Goal: Task Accomplishment & Management: Manage account settings

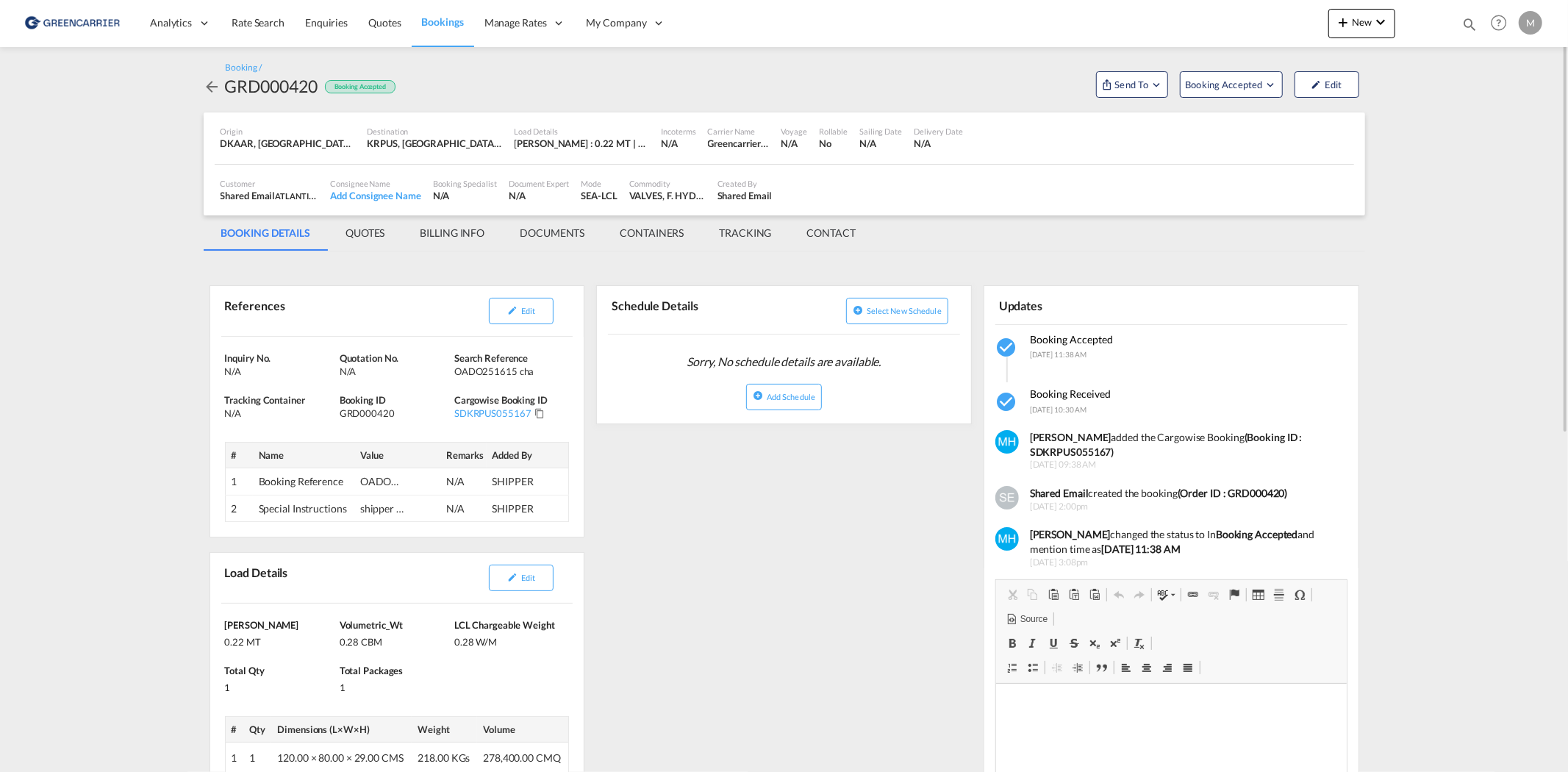
click at [428, 17] on span "Bookings" at bounding box center [442, 22] width 42 height 13
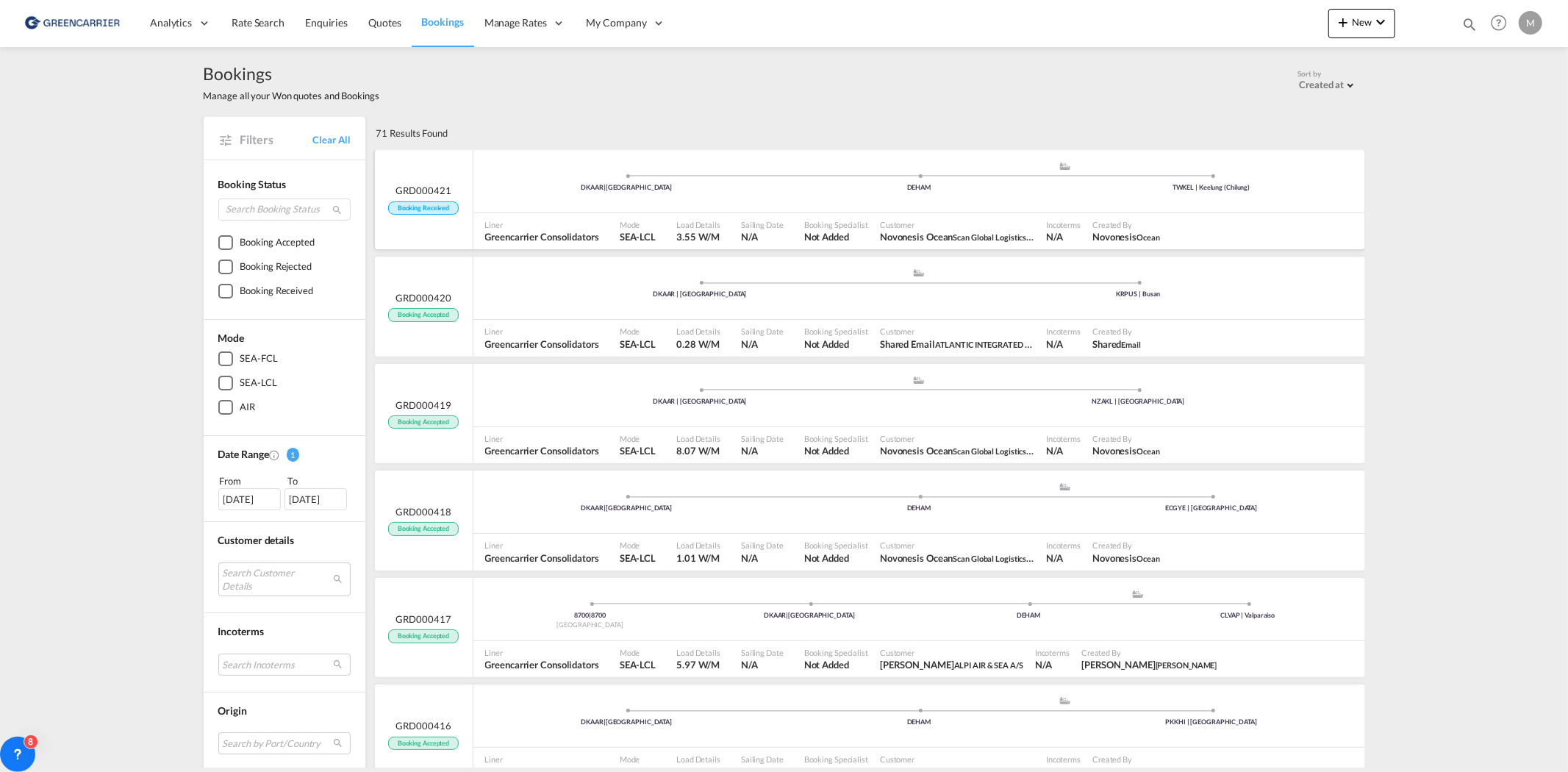
click at [741, 203] on div "DKAAR | [GEOGRAPHIC_DATA] .a{fill:#aaa8ad;} .a{fill:#aaa8ad;} DEHAM TWKEL | Kee…" at bounding box center [920, 183] width 892 height 44
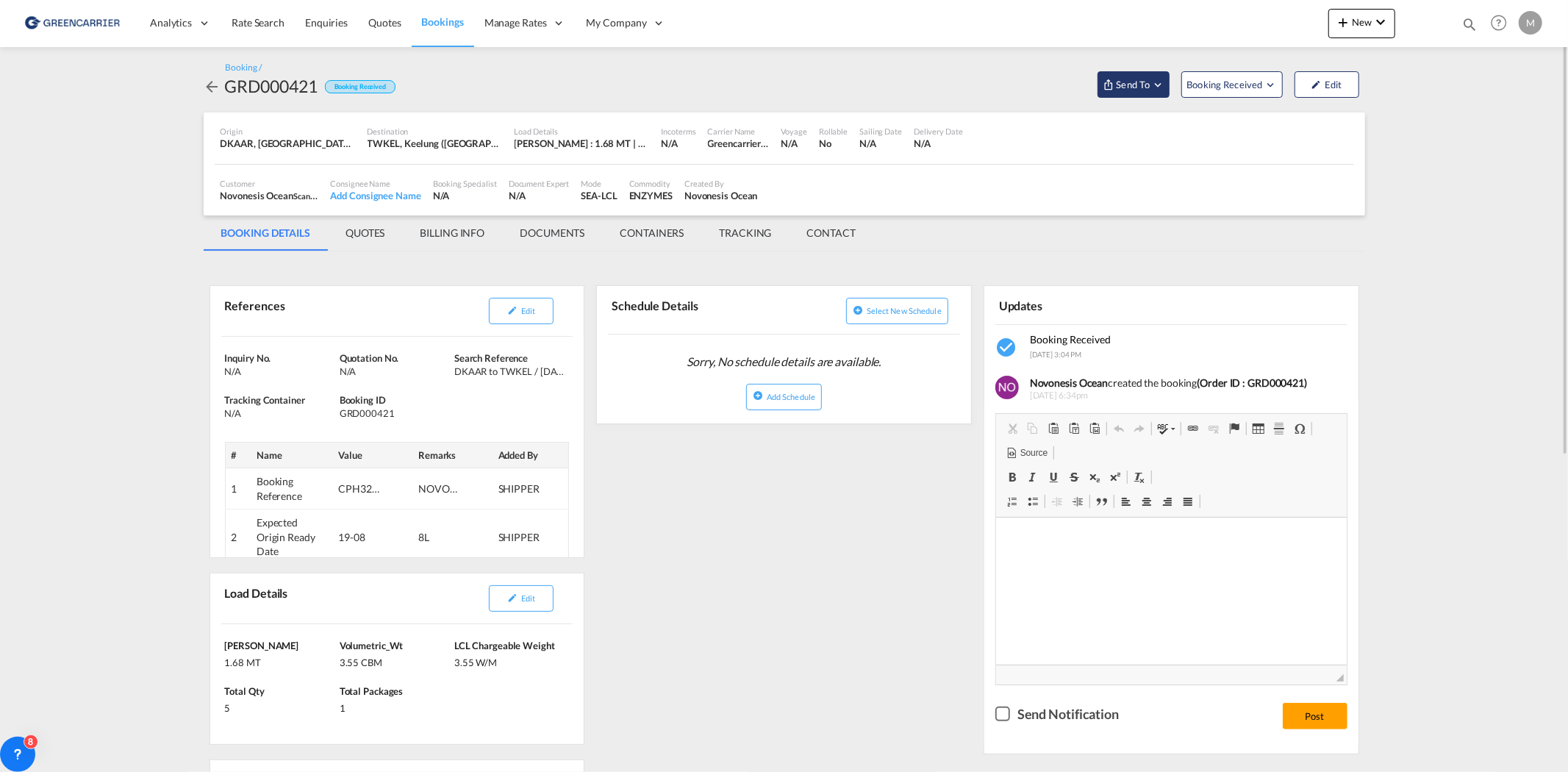
click at [1137, 89] on span "Send To" at bounding box center [1133, 85] width 37 height 15
click at [1314, 136] on button "Send Booking" at bounding box center [1309, 135] width 141 height 33
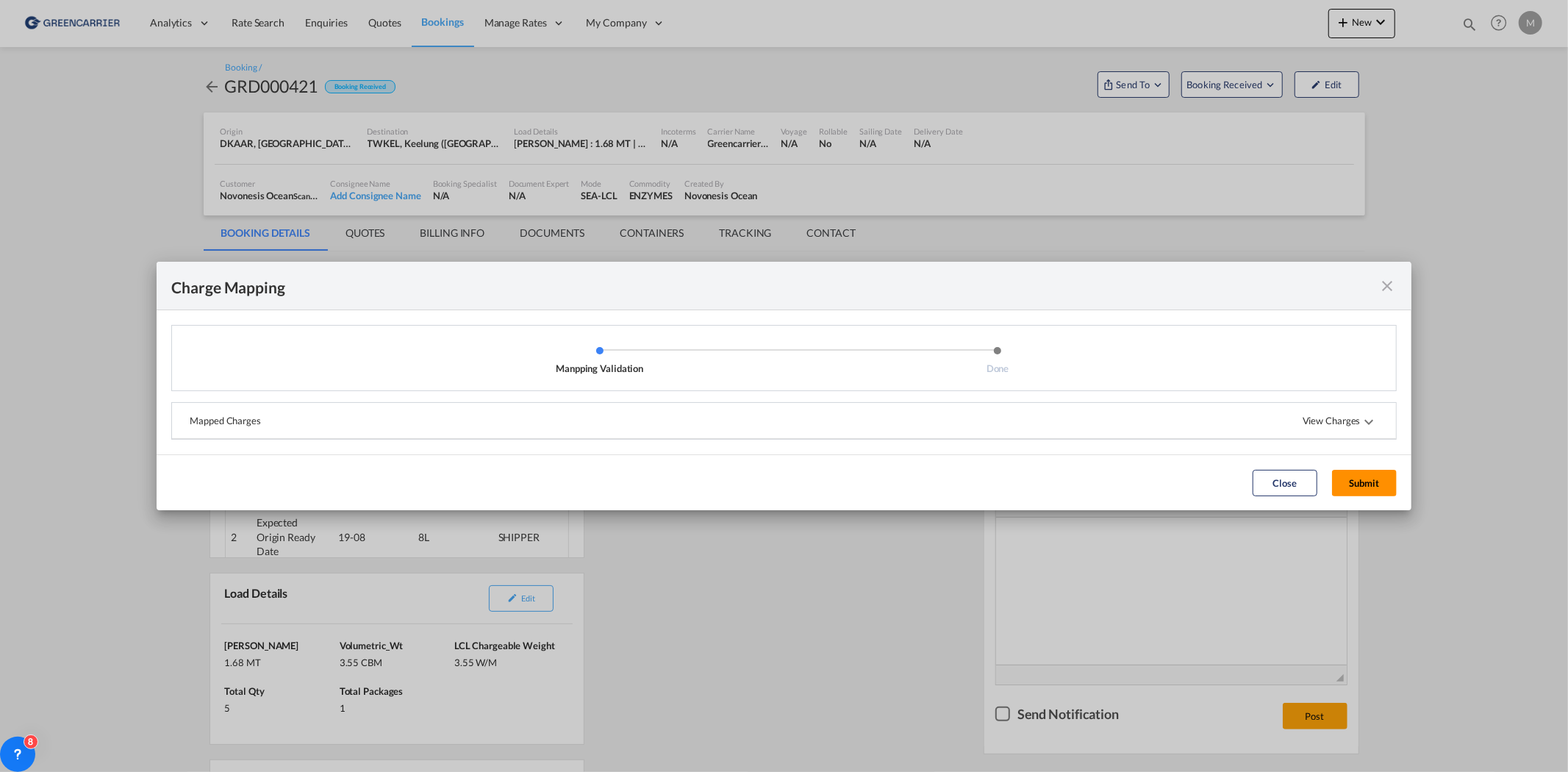
click at [1375, 479] on button "Submit" at bounding box center [1364, 483] width 65 height 27
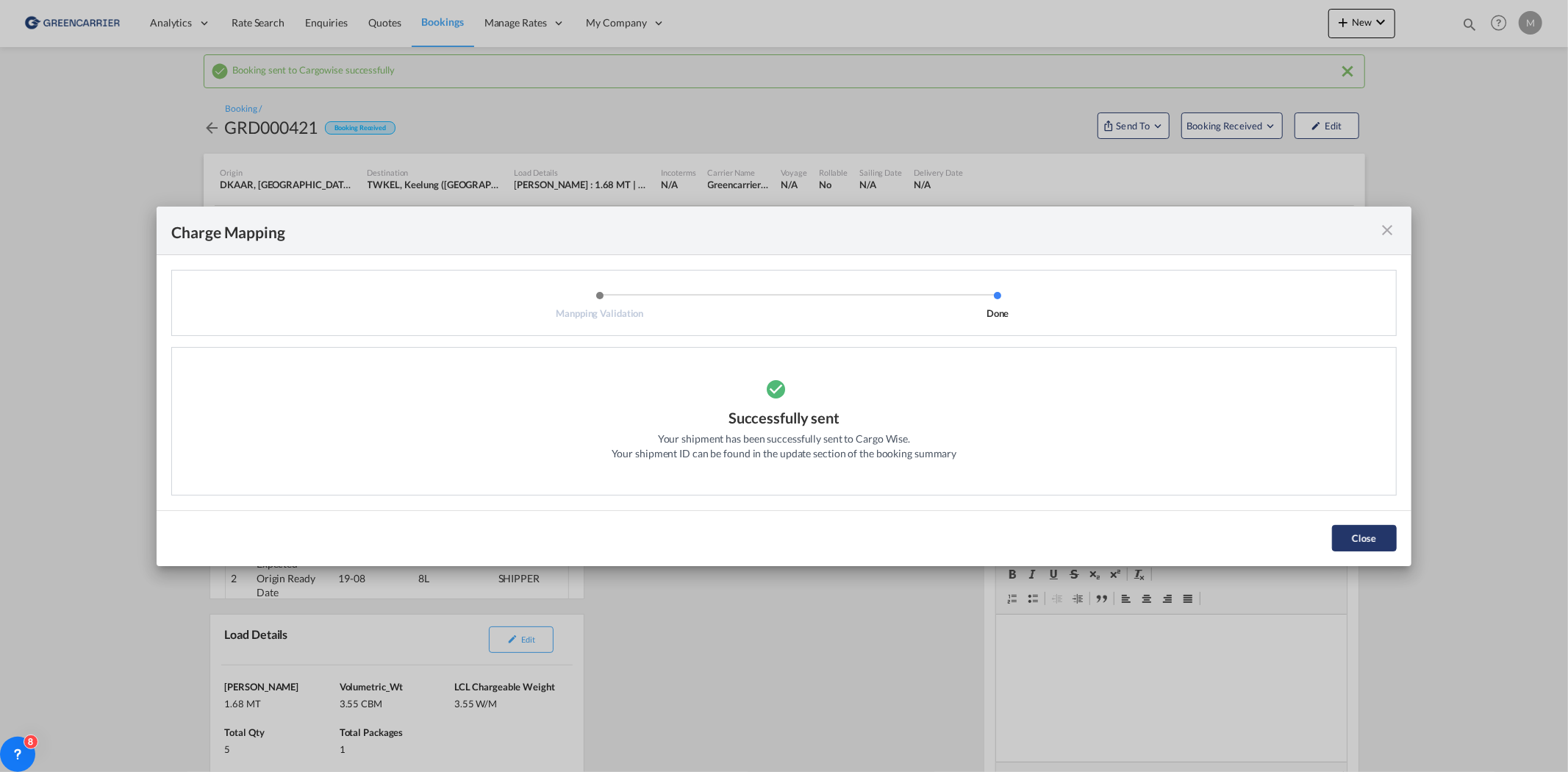
click at [1347, 545] on button "Close" at bounding box center [1364, 537] width 65 height 27
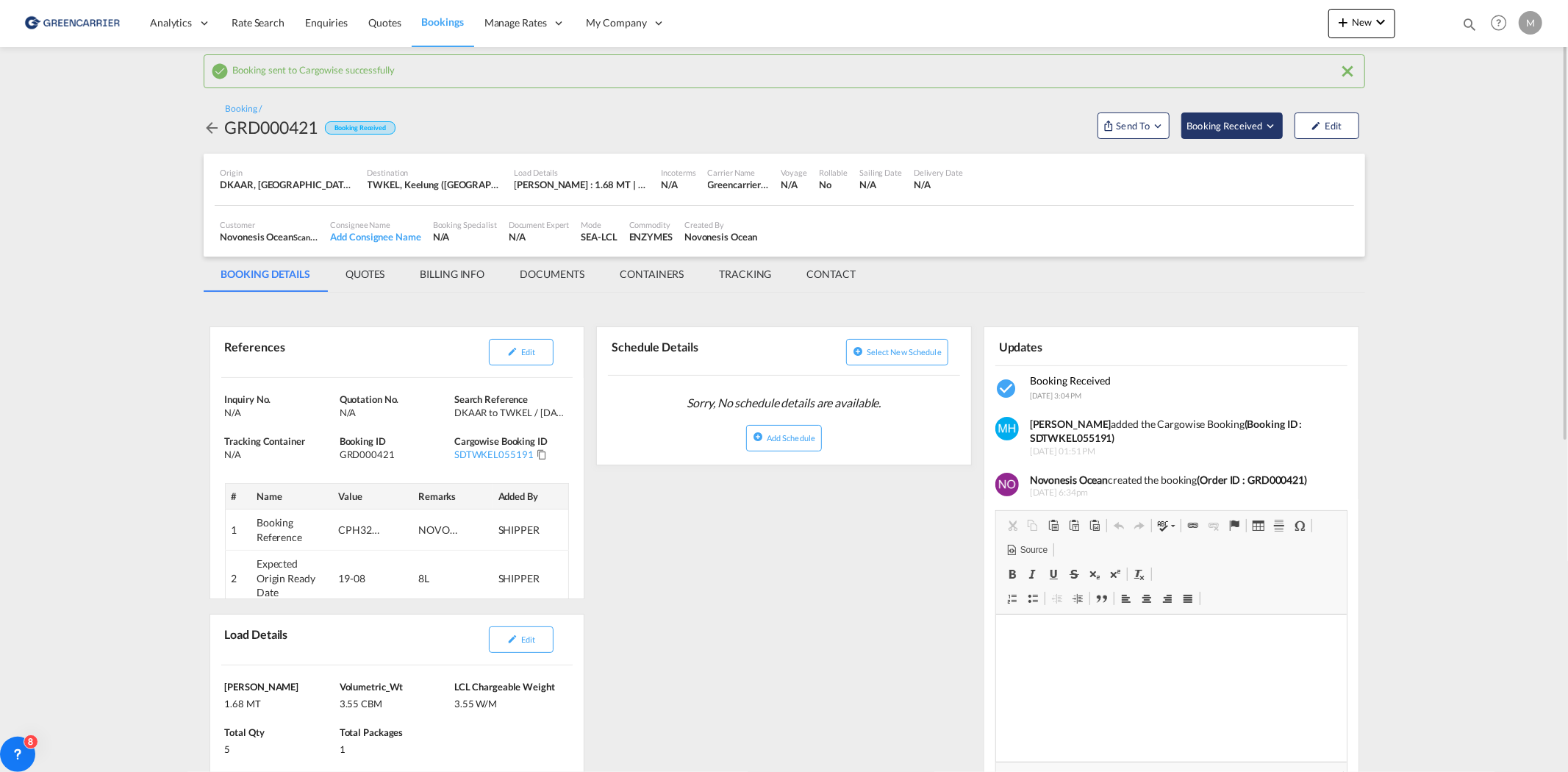
click at [1248, 132] on span "Booking Received" at bounding box center [1225, 126] width 78 height 15
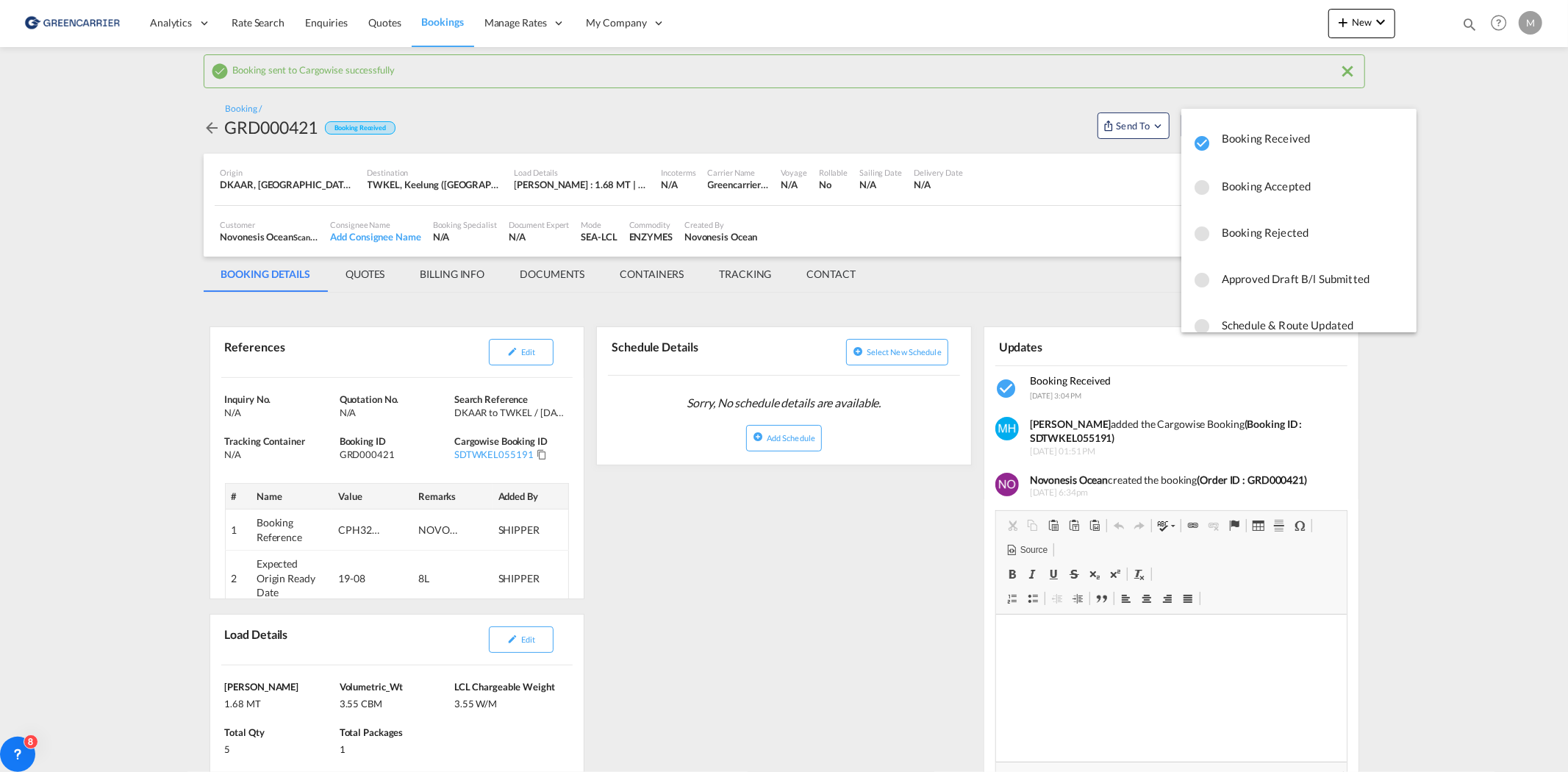
click at [1263, 185] on span "Booking Accepted" at bounding box center [1313, 186] width 183 height 27
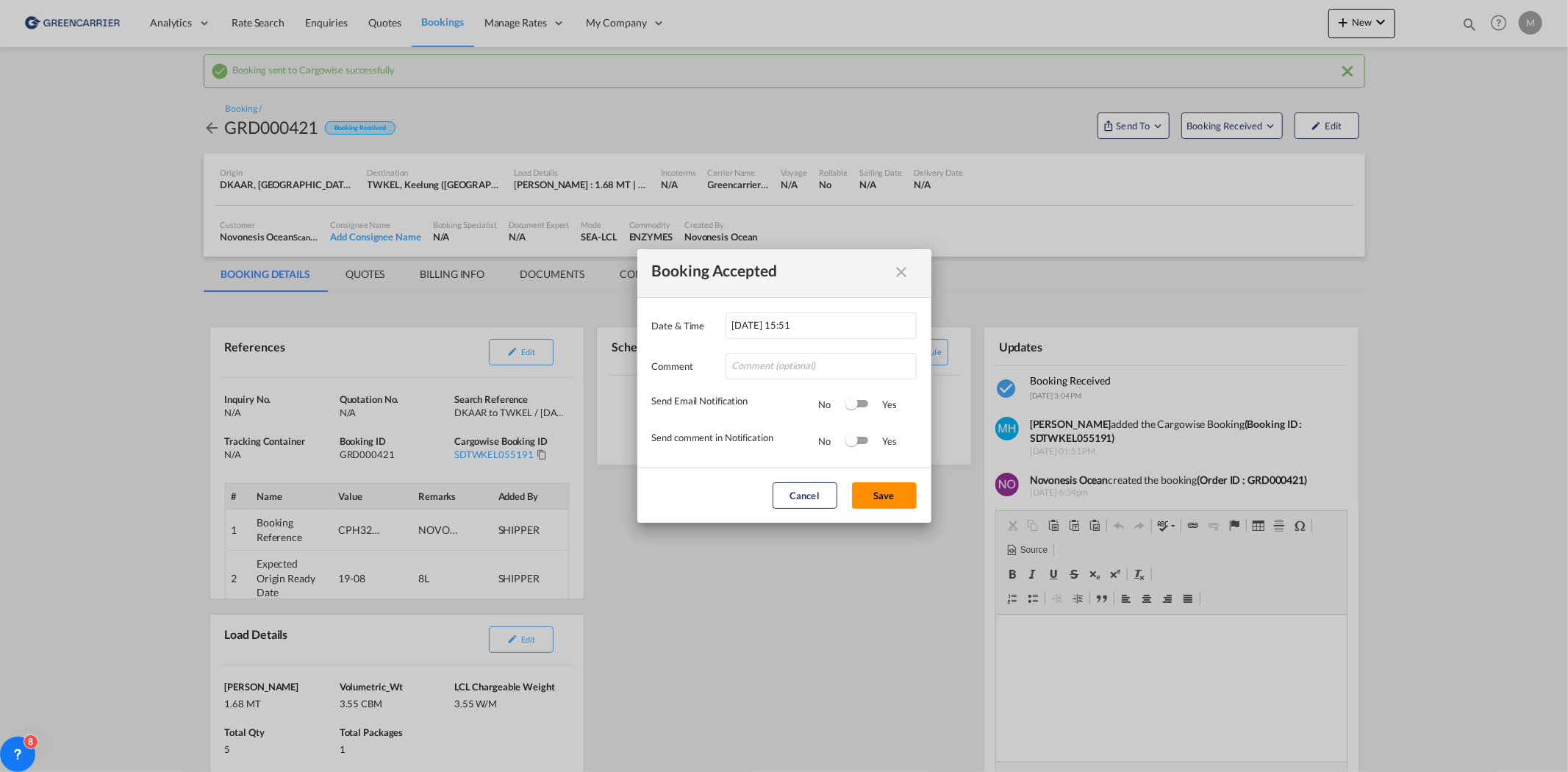
click at [891, 491] on button "Save" at bounding box center [885, 495] width 65 height 27
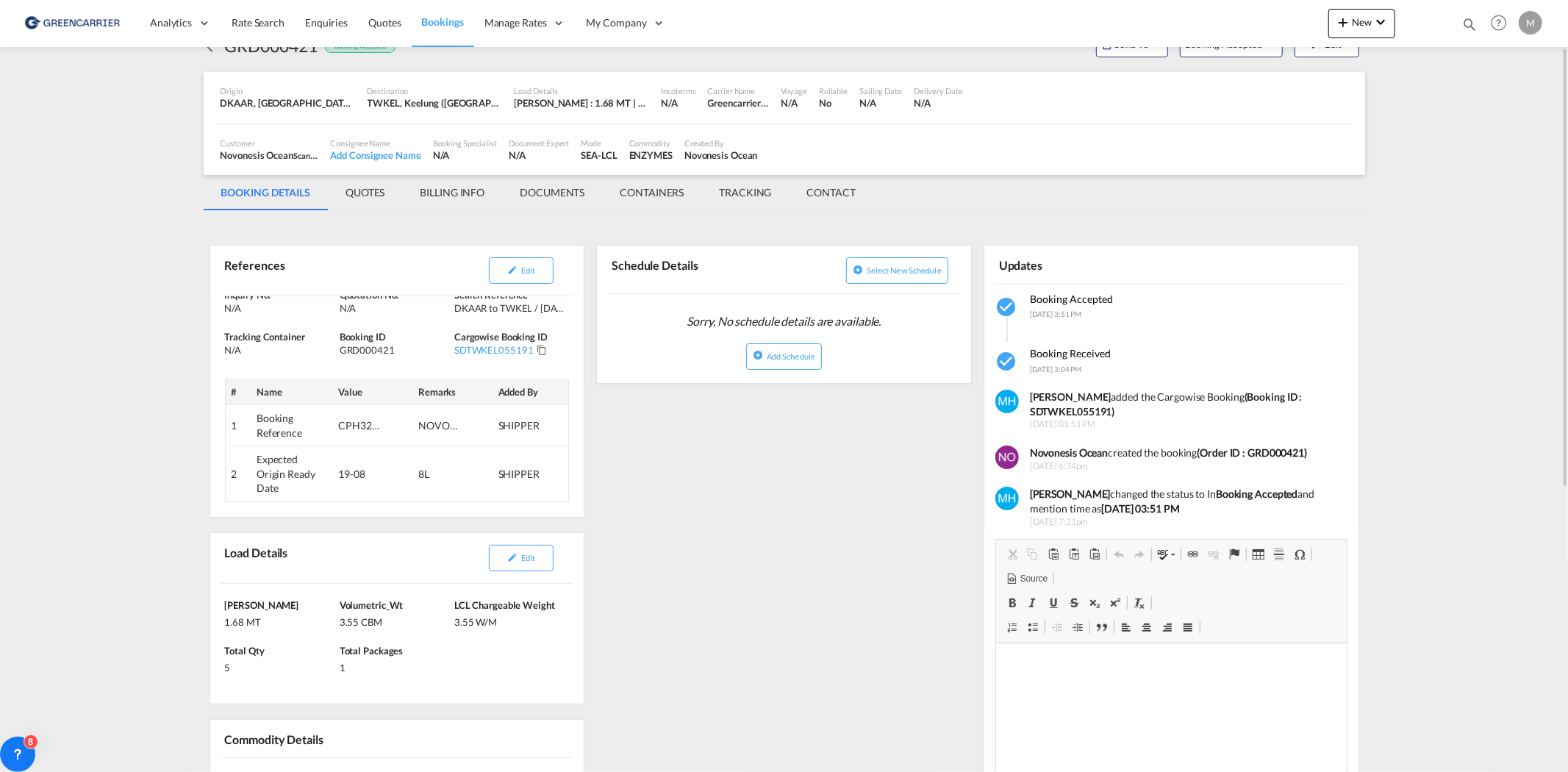
scroll to position [163, 0]
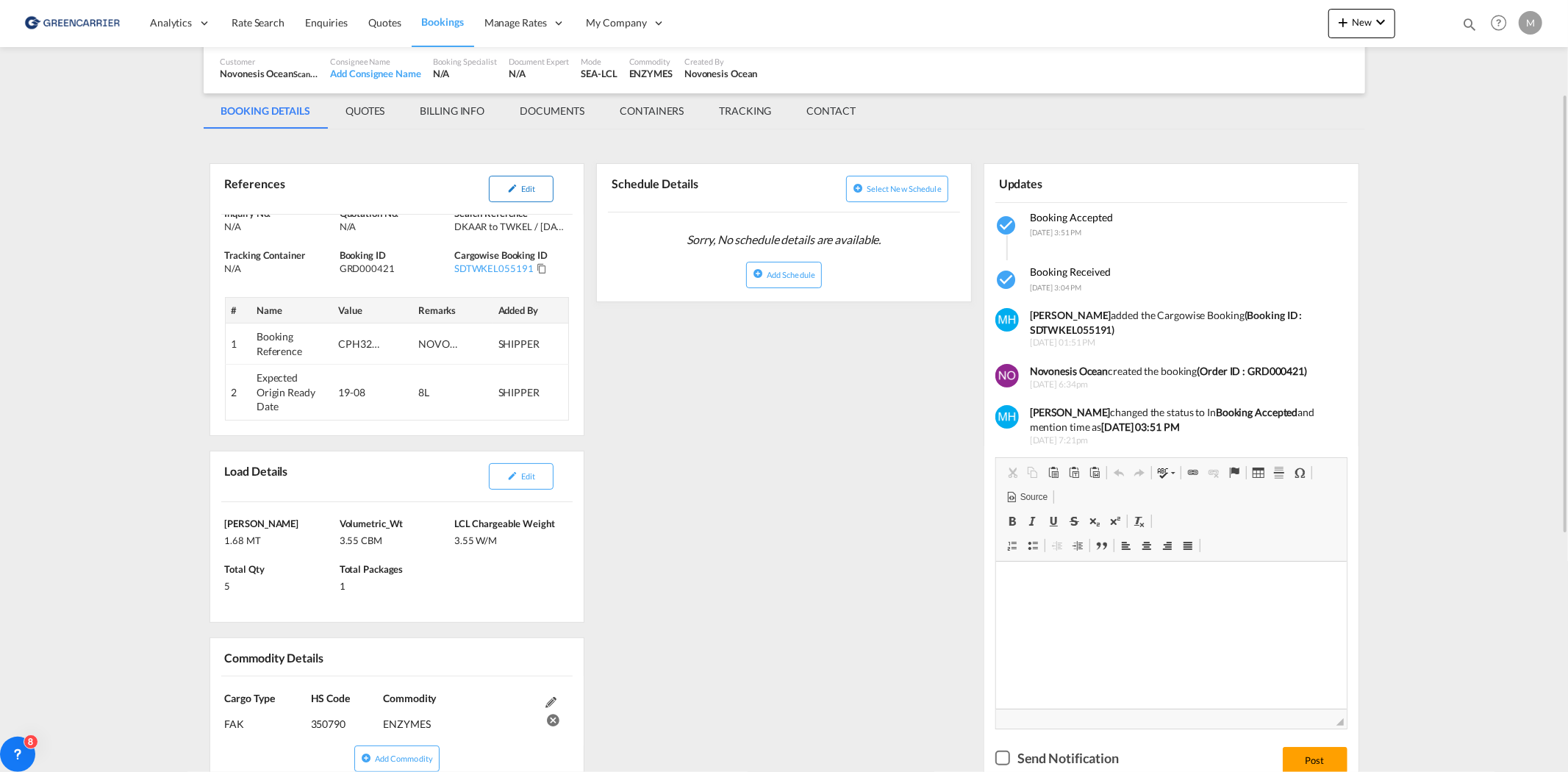
click at [512, 189] on md-icon "icon-pencil" at bounding box center [512, 187] width 10 height 10
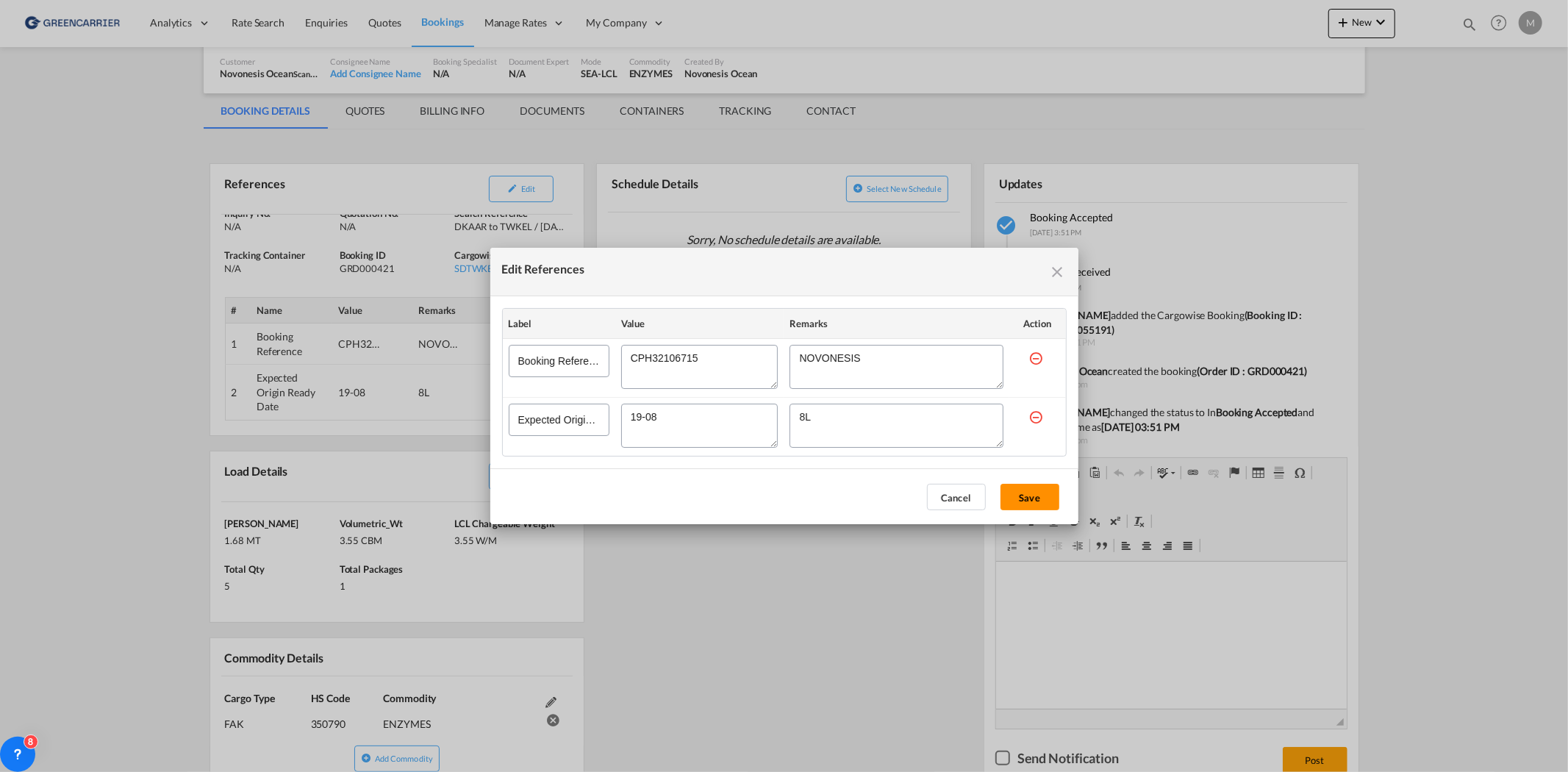
click at [1029, 490] on button "Save" at bounding box center [1030, 497] width 59 height 27
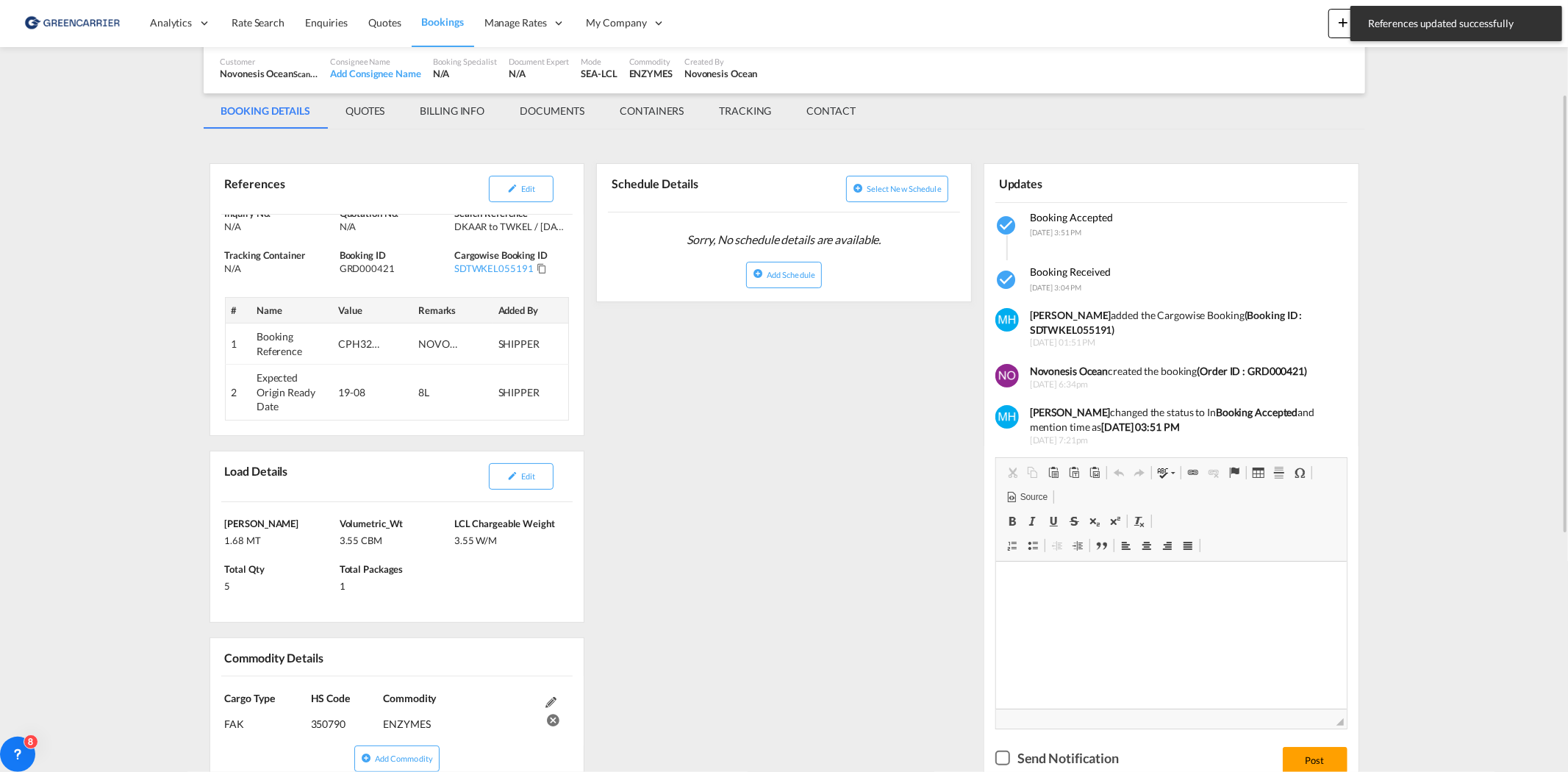
click at [131, 524] on md-content "Analytics Reports Dashboard Rate Search Enquiries Quotes Bookings" at bounding box center [784, 386] width 1568 height 772
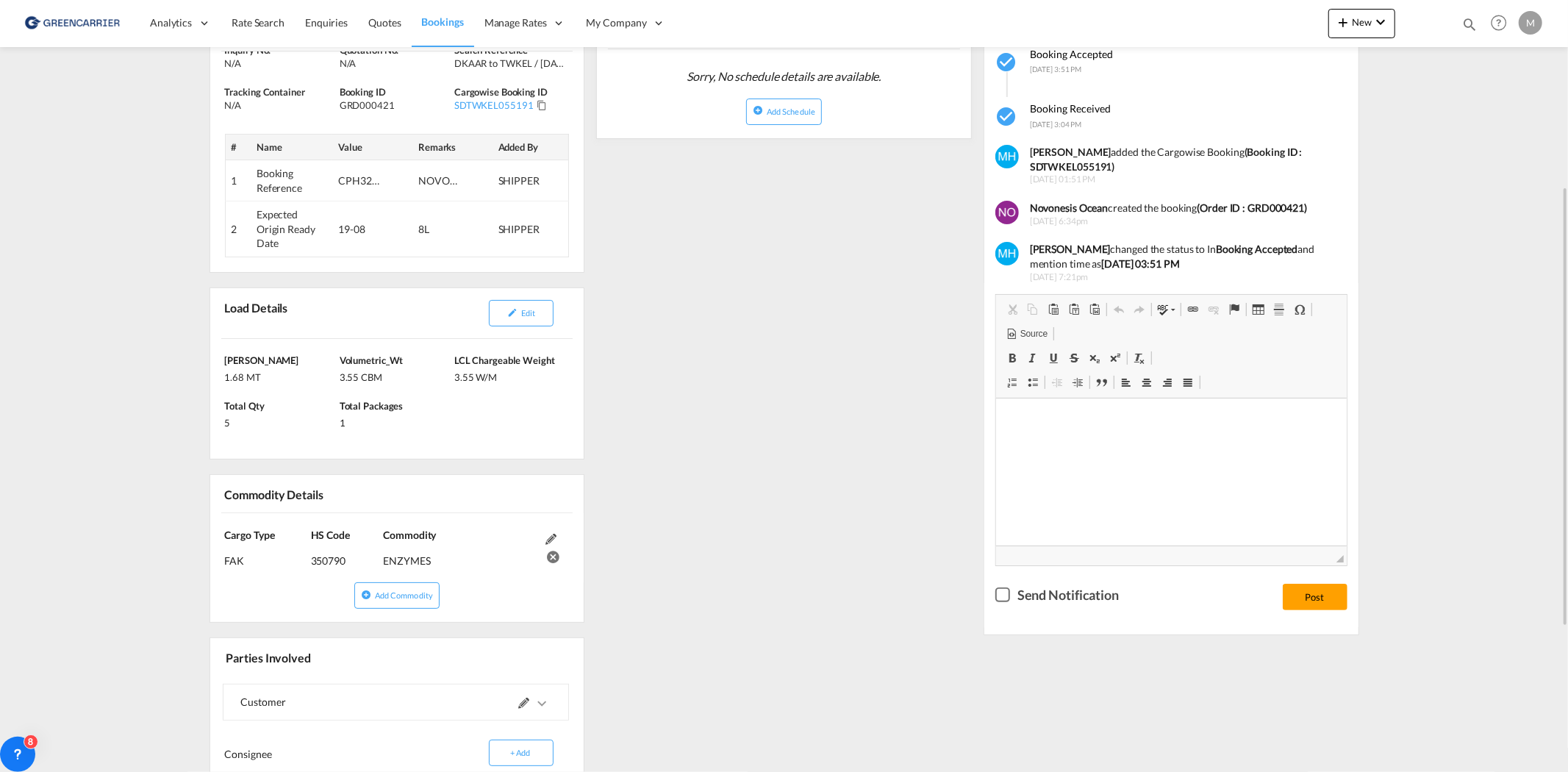
scroll to position [245, 0]
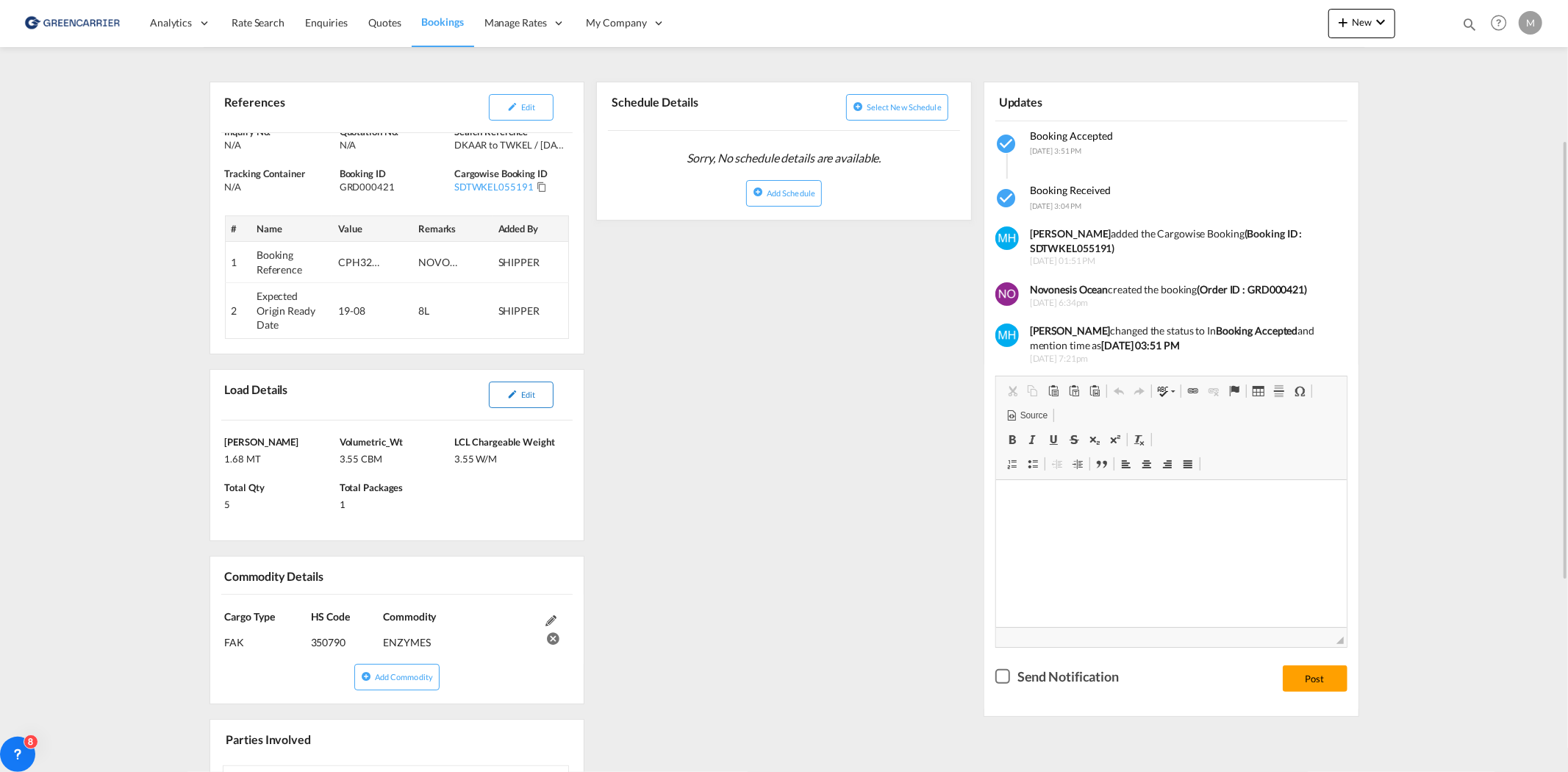
click at [522, 398] on span "Edit" at bounding box center [527, 394] width 14 height 9
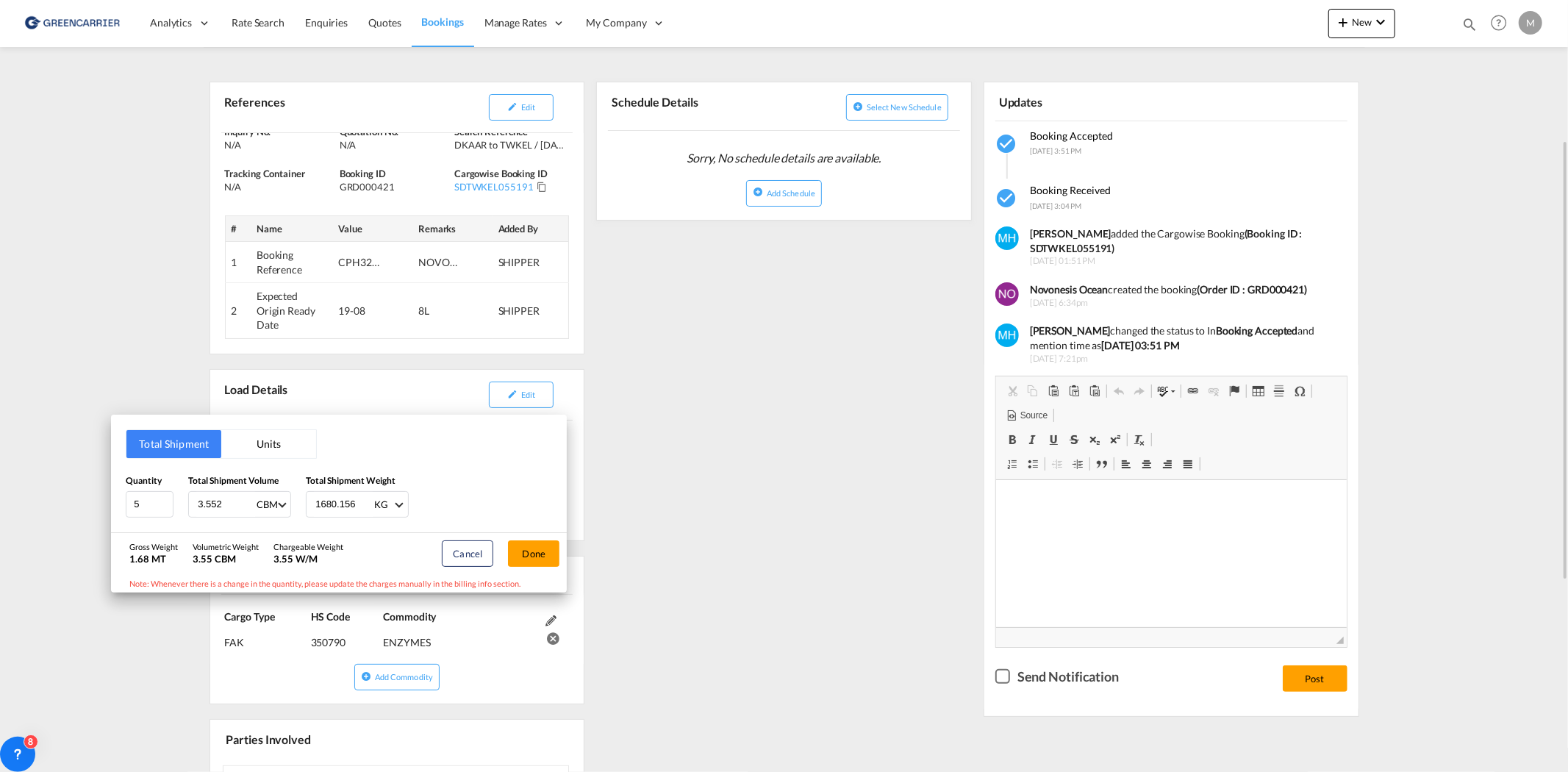
drag, startPoint x: 1469, startPoint y: 357, endPoint x: 1068, endPoint y: 355, distance: 401.0
click at [1469, 357] on div "Total Shipment Units Quantity 5 Total Shipment Volume 3.552 CBM CBM CFT Total S…" at bounding box center [784, 386] width 1568 height 772
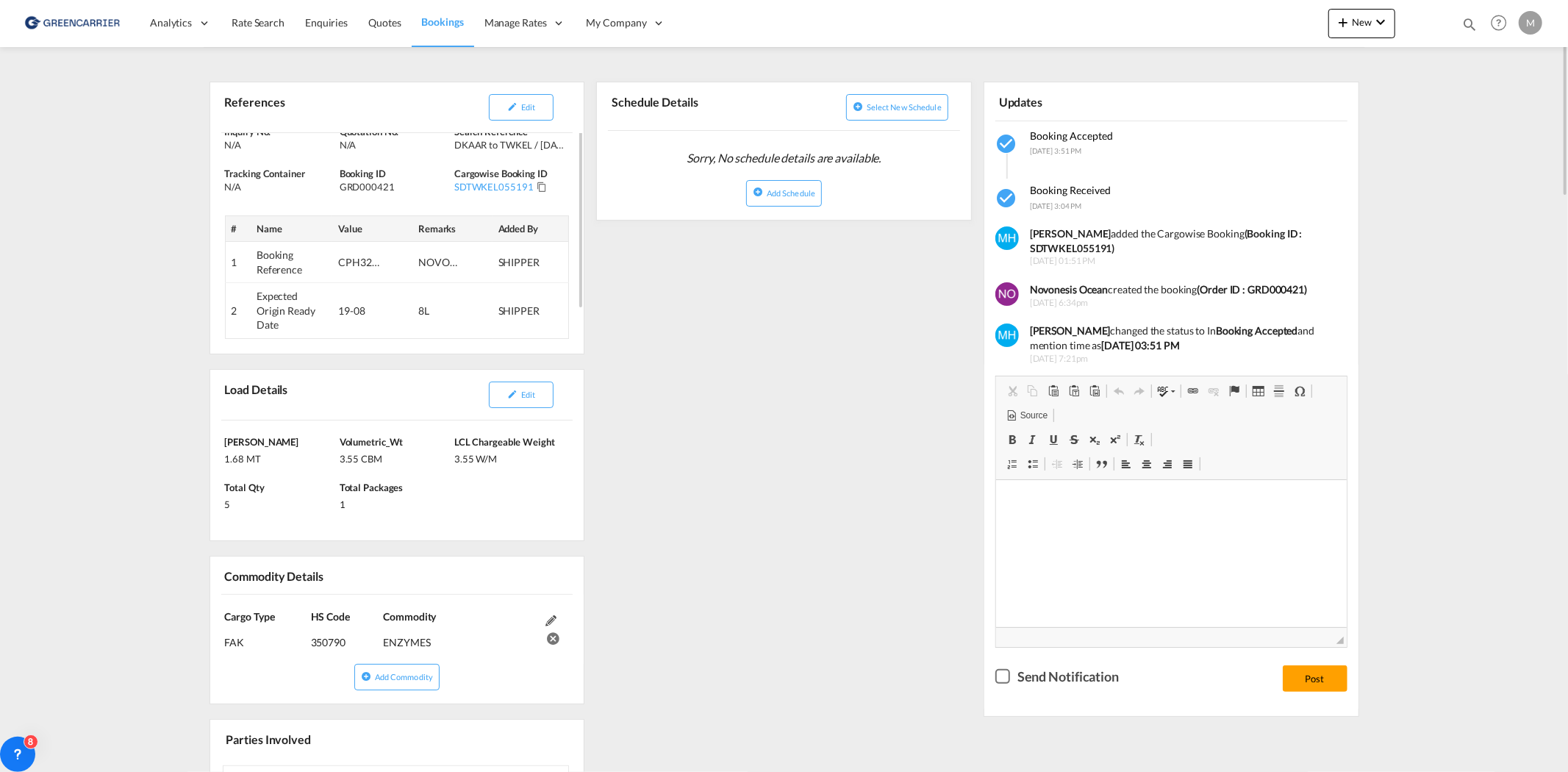
scroll to position [0, 0]
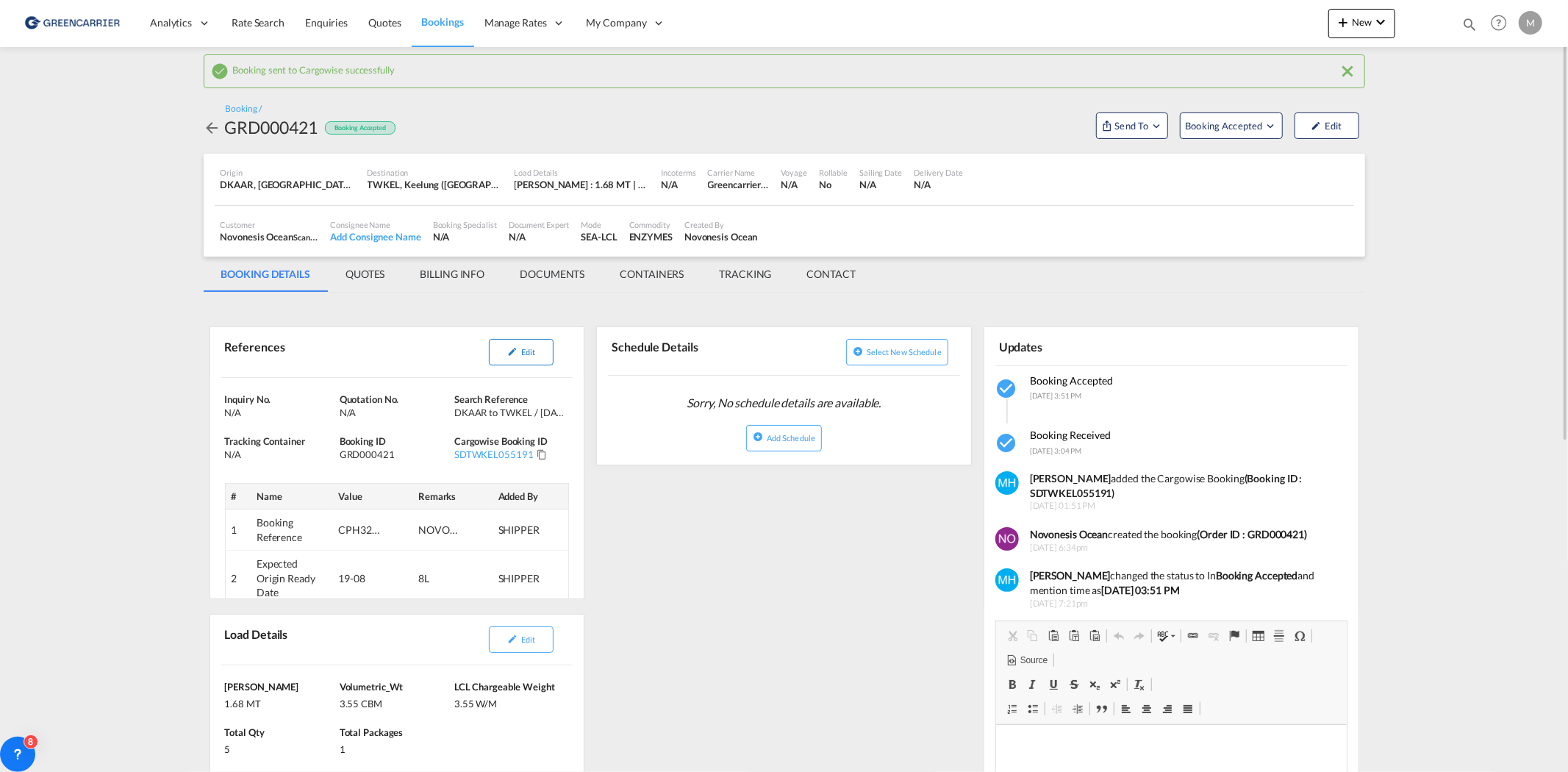
click at [511, 355] on md-icon "icon-pencil" at bounding box center [512, 351] width 10 height 10
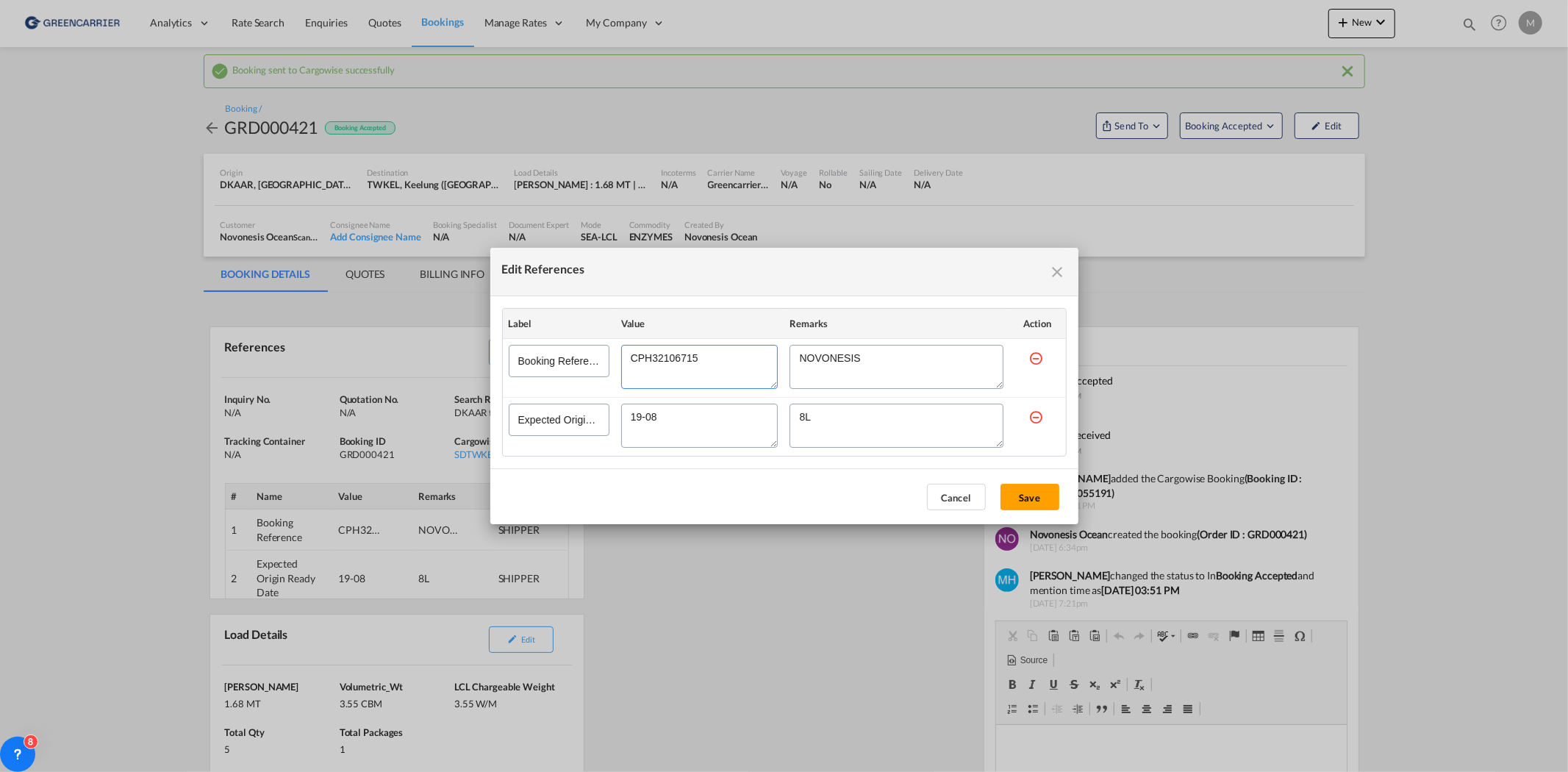
click at [662, 362] on textarea "Edit References" at bounding box center [700, 367] width 157 height 44
click at [681, 597] on div "Edit References Label Value Remarks Action Booking Reference Expected Origin Re…" at bounding box center [784, 386] width 1568 height 772
click at [1069, 271] on div "Edit References" at bounding box center [784, 271] width 588 height 49
click at [1062, 271] on md-icon "icon-close fg-AAA8AD cursor" at bounding box center [1057, 271] width 18 height 18
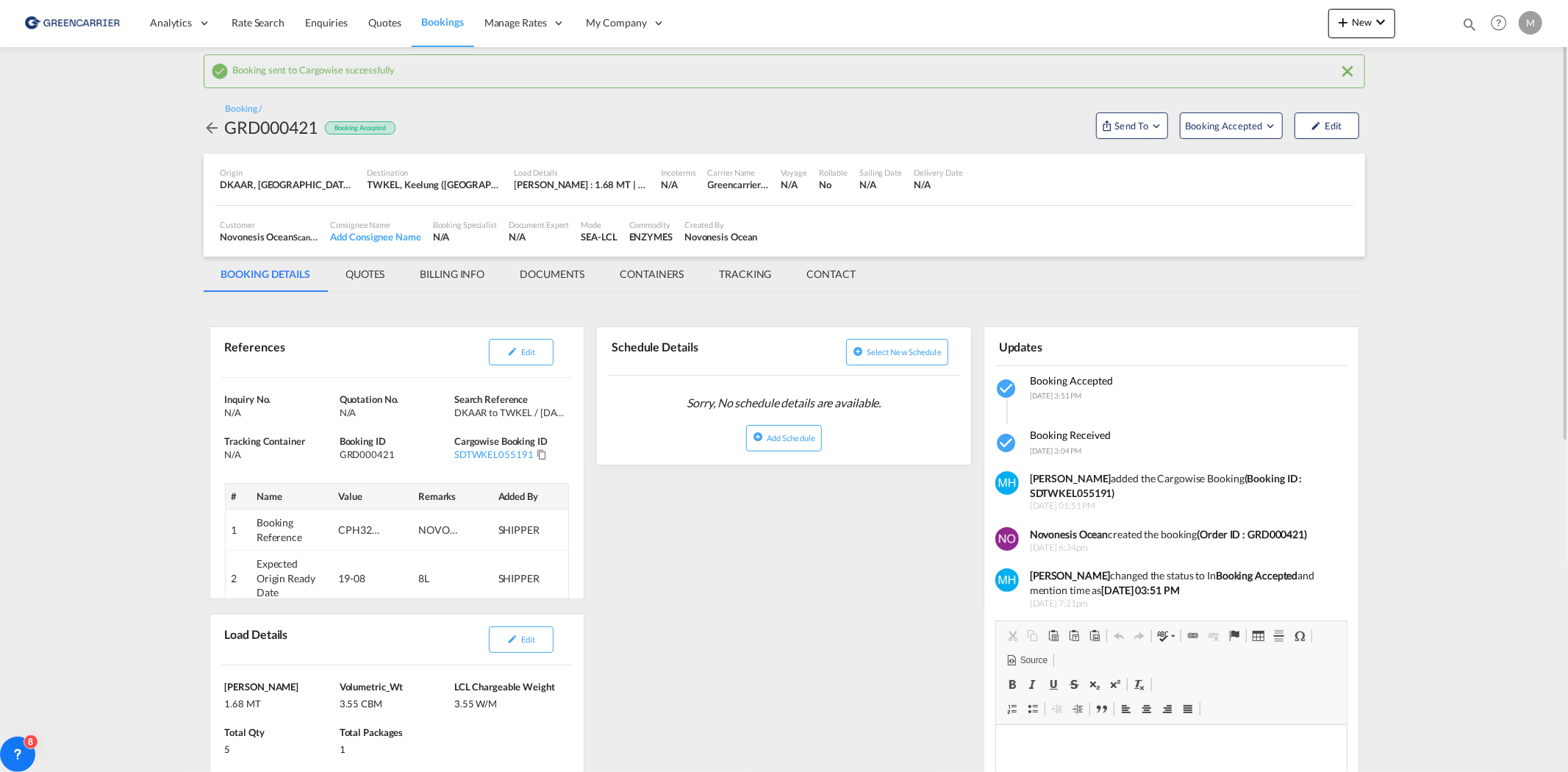
scroll to position [245, 0]
